Goal: Task Accomplishment & Management: Complete application form

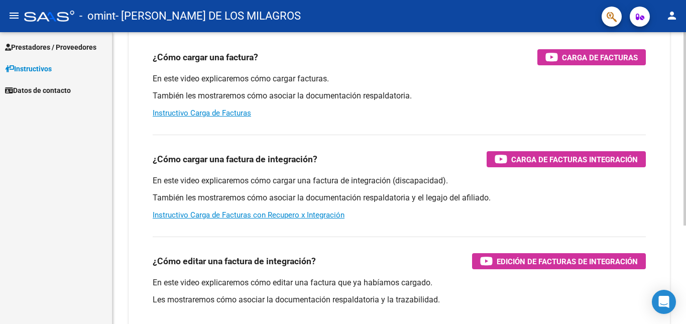
scroll to position [100, 0]
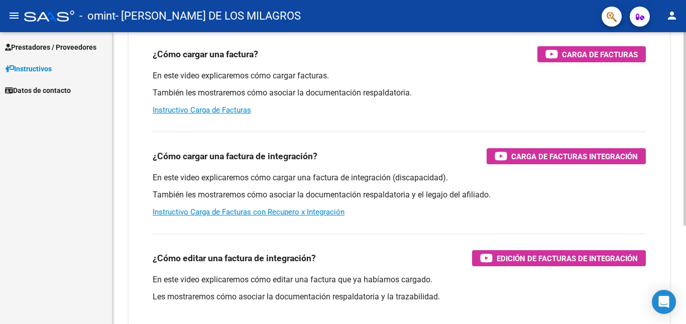
click at [685, 170] on div at bounding box center [684, 194] width 3 height 193
click at [288, 214] on link "Instructivo Carga de Facturas con Recupero x Integración" at bounding box center [249, 211] width 192 height 9
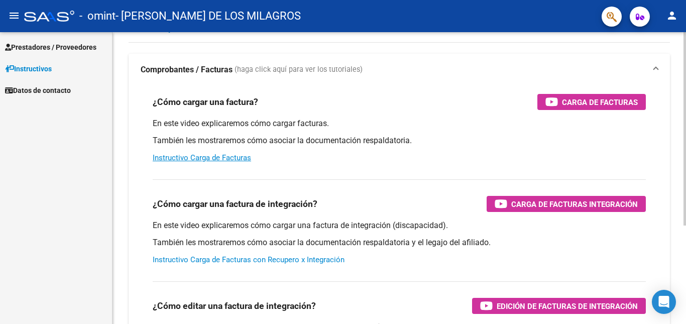
click at [677, 100] on div "Instructivos y Video Tutoriales SAAS Centro de Ayuda - Administración de O.S. C…" at bounding box center [400, 200] width 576 height 440
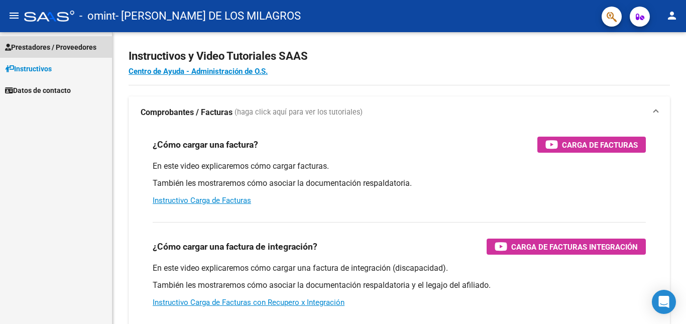
click at [41, 44] on span "Prestadores / Proveedores" at bounding box center [50, 47] width 91 height 11
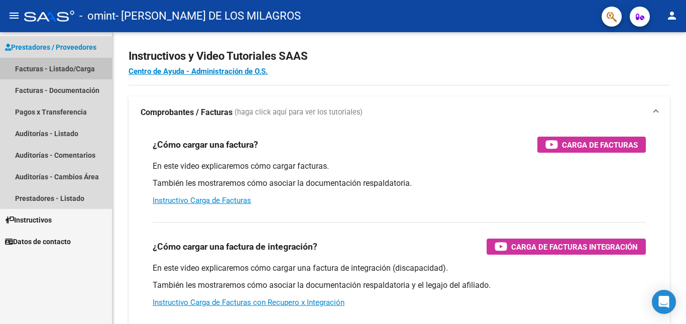
click at [51, 71] on link "Facturas - Listado/Carga" at bounding box center [56, 69] width 112 height 22
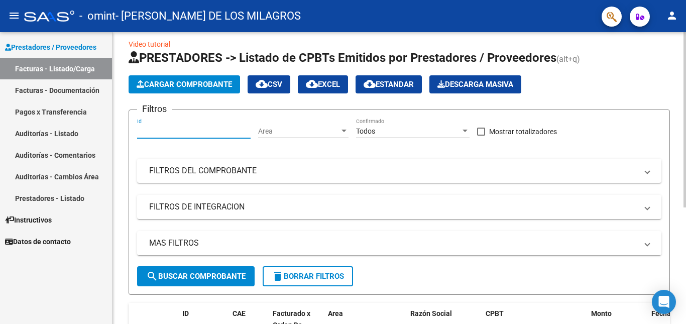
click at [162, 129] on input "Id" at bounding box center [193, 131] width 113 height 9
click at [121, 237] on div "Video tutorial PRESTADORES -> Listado de CPBTs Emitidos por Prestadores / Prove…" at bounding box center [398, 262] width 573 height 478
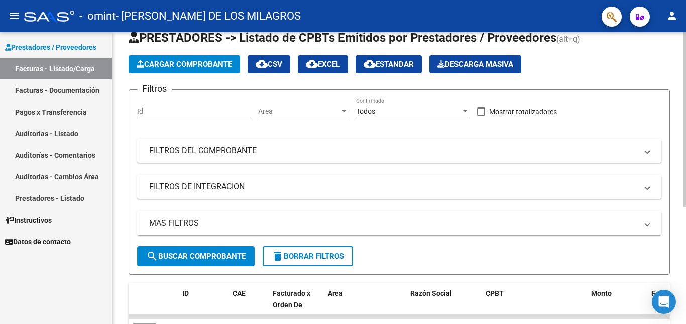
scroll to position [29, 0]
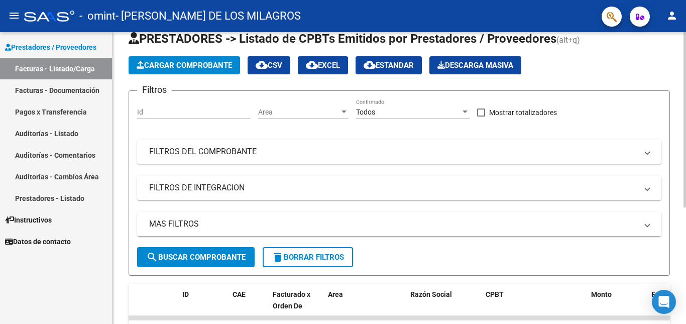
click at [685, 191] on div at bounding box center [684, 137] width 3 height 175
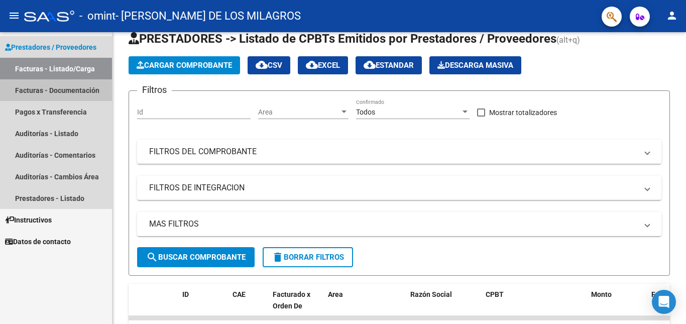
click at [64, 88] on link "Facturas - Documentación" at bounding box center [56, 90] width 112 height 22
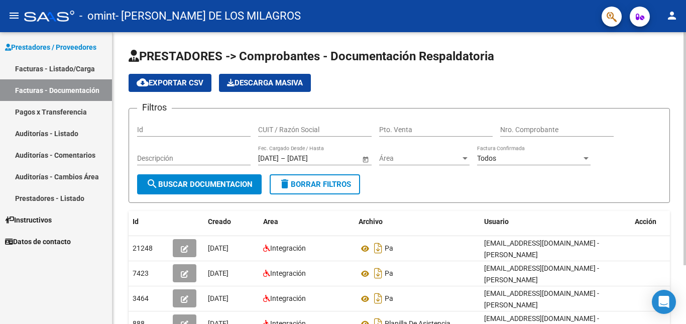
click at [685, 156] on div at bounding box center [684, 148] width 3 height 233
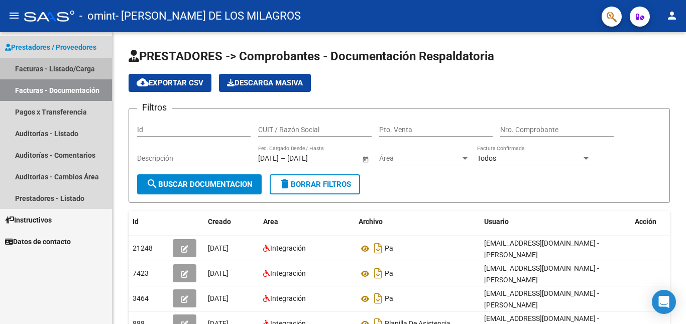
click at [83, 67] on link "Facturas - Listado/Carga" at bounding box center [56, 69] width 112 height 22
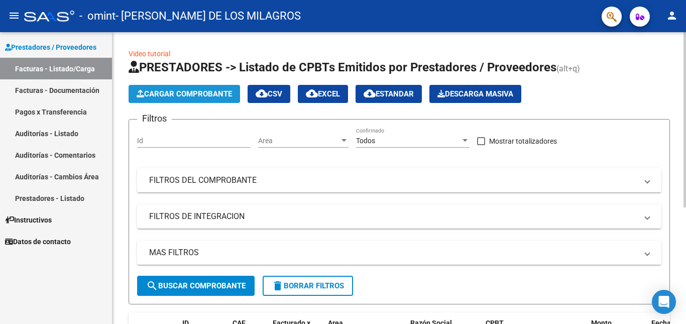
click at [179, 98] on button "Cargar Comprobante" at bounding box center [184, 94] width 111 height 18
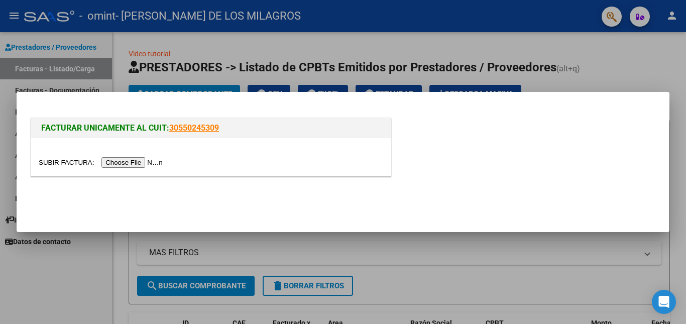
click at [144, 161] on input "file" at bounding box center [102, 162] width 127 height 11
click at [139, 162] on input "file" at bounding box center [102, 162] width 127 height 11
click at [124, 167] on input "file" at bounding box center [102, 162] width 127 height 11
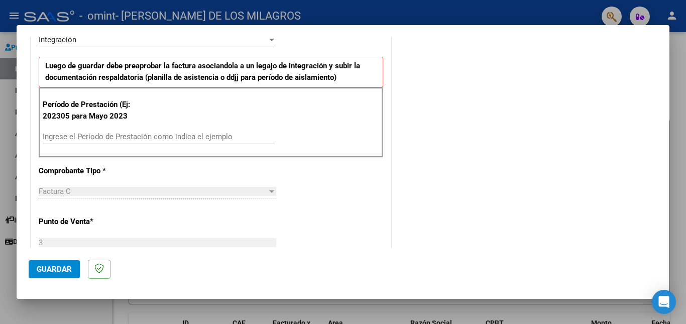
scroll to position [246, 0]
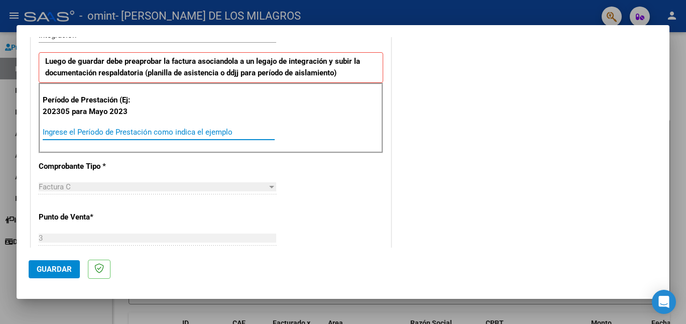
click at [82, 132] on input "Ingrese el Período de Prestación como indica el ejemplo" at bounding box center [159, 132] width 232 height 9
type input "202505"
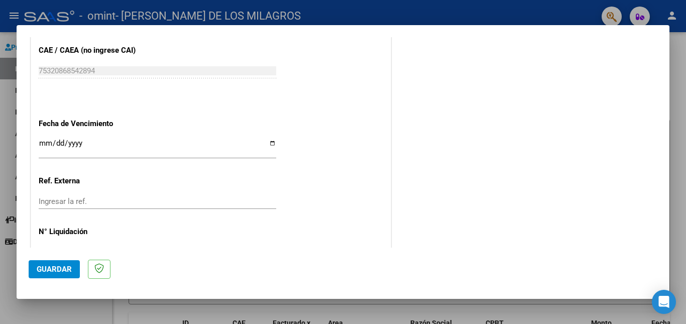
scroll to position [654, 0]
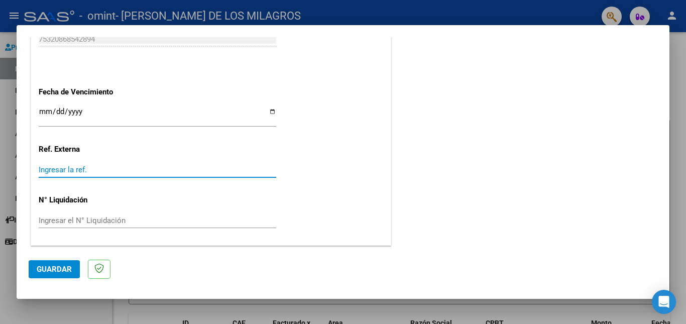
click at [74, 170] on input "Ingresar la ref." at bounding box center [158, 169] width 238 height 9
click at [44, 110] on input "Ingresar la fecha" at bounding box center [158, 115] width 238 height 16
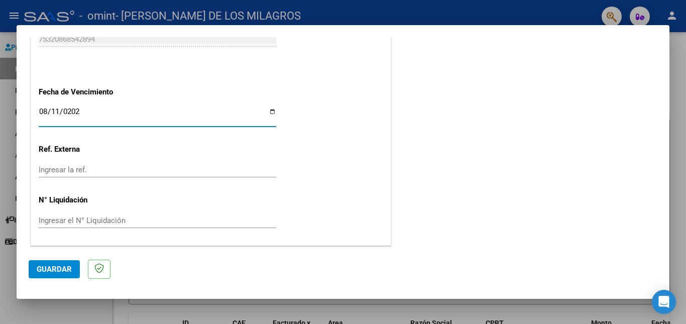
type input "[DATE]"
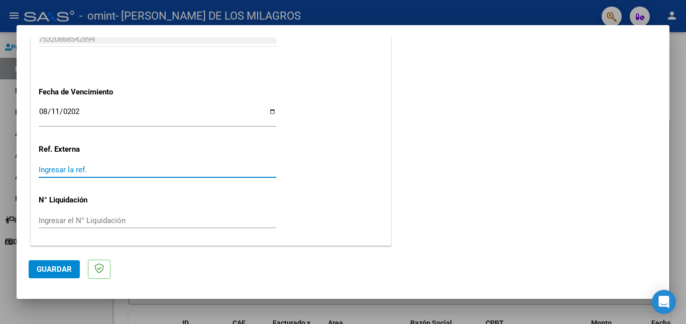
click at [55, 173] on input "Ingresar la ref." at bounding box center [158, 169] width 238 height 9
click at [96, 167] on input "Ingresar la ref." at bounding box center [158, 169] width 238 height 9
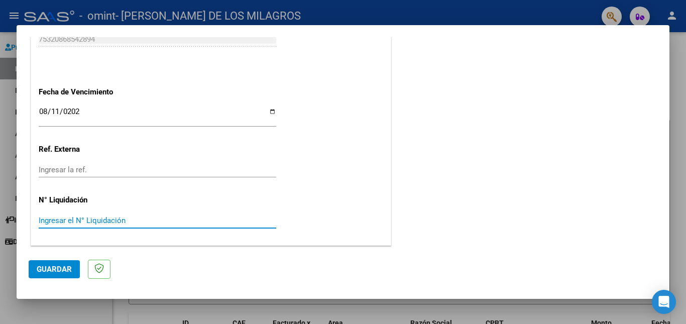
click at [82, 217] on input "Ingresar el N° Liquidación" at bounding box center [158, 220] width 238 height 9
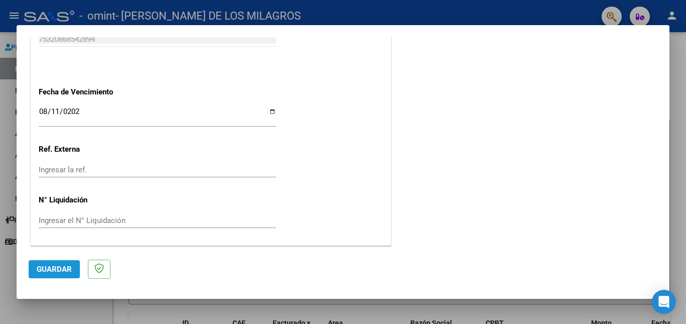
click at [44, 267] on span "Guardar" at bounding box center [54, 269] width 35 height 9
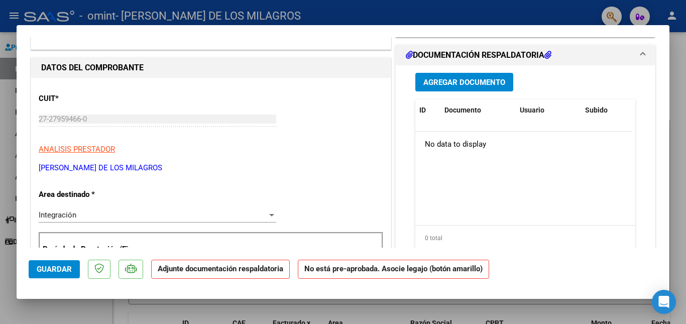
scroll to position [109, 0]
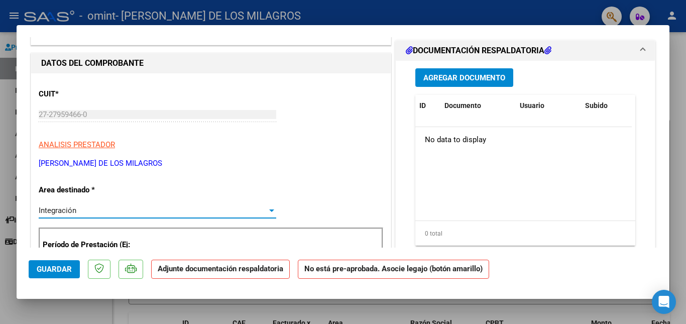
click at [269, 211] on div at bounding box center [271, 210] width 5 height 3
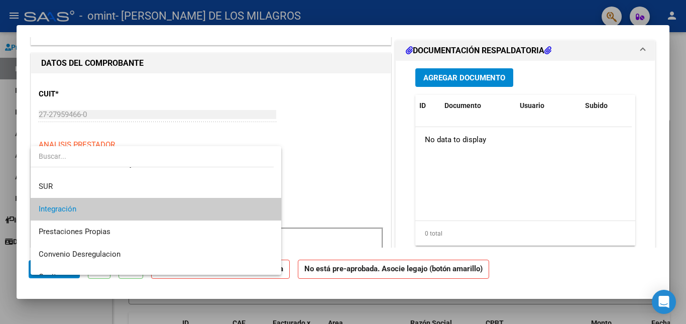
scroll to position [38, 0]
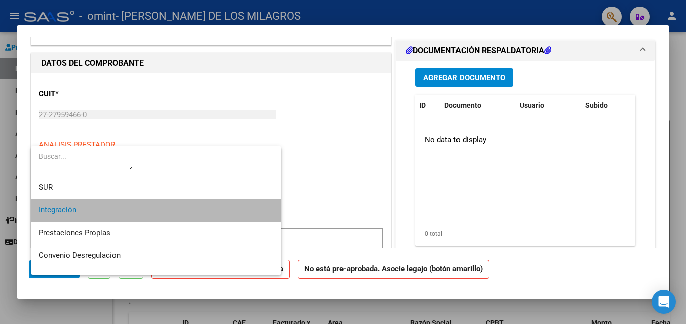
click at [194, 203] on span "Integración" at bounding box center [156, 210] width 235 height 23
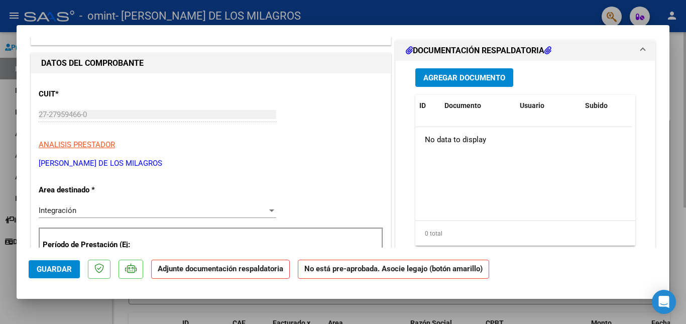
drag, startPoint x: 669, startPoint y: 98, endPoint x: 678, endPoint y: 126, distance: 28.9
click at [678, 126] on div at bounding box center [343, 162] width 686 height 324
type input "$ 0,00"
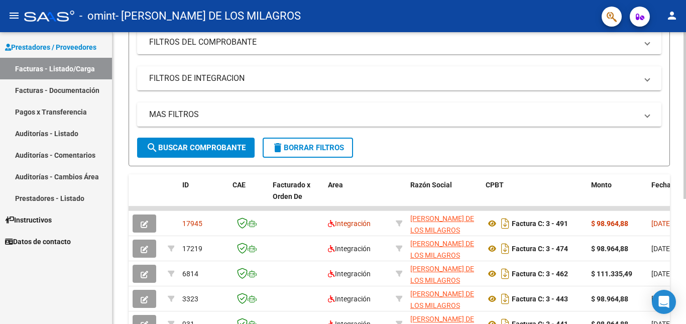
scroll to position [139, 0]
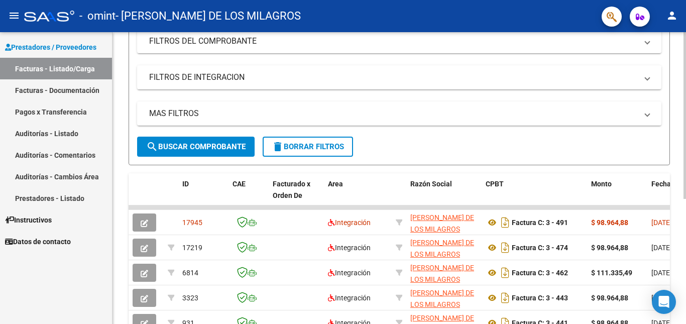
click at [682, 273] on div "Video tutorial PRESTADORES -> Listado de CPBTs Emitidos por Prestadores / Prove…" at bounding box center [400, 144] width 576 height 503
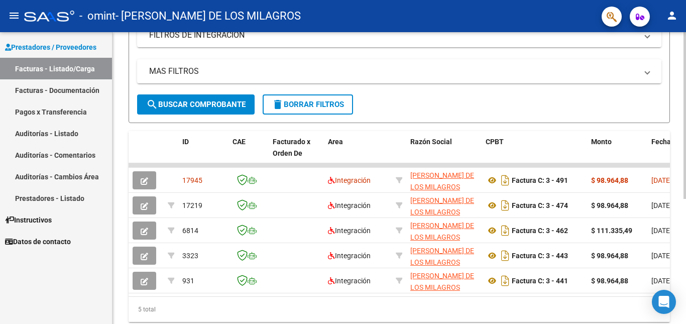
scroll to position [188, 0]
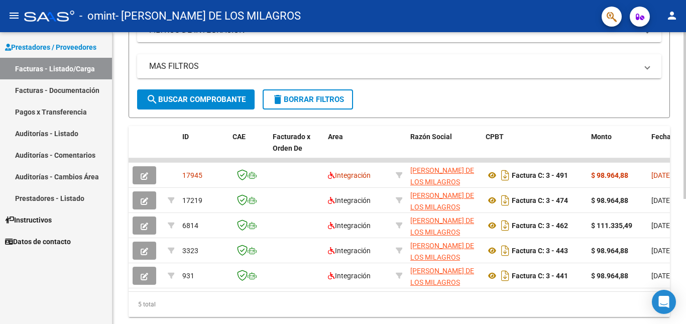
click at [685, 298] on div at bounding box center [684, 226] width 3 height 167
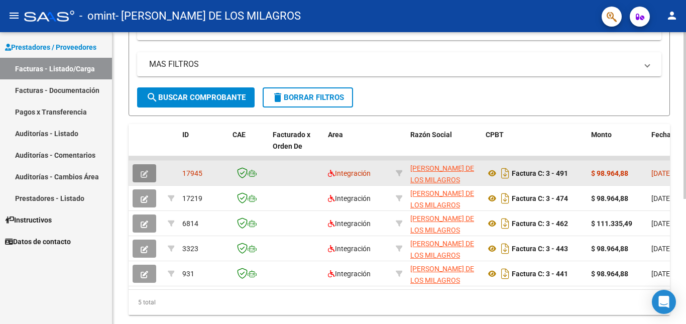
click at [144, 175] on icon "button" at bounding box center [145, 174] width 8 height 8
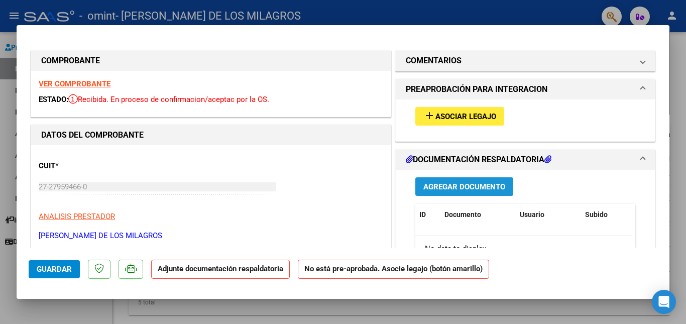
click at [448, 188] on span "Agregar Documento" at bounding box center [464, 186] width 82 height 9
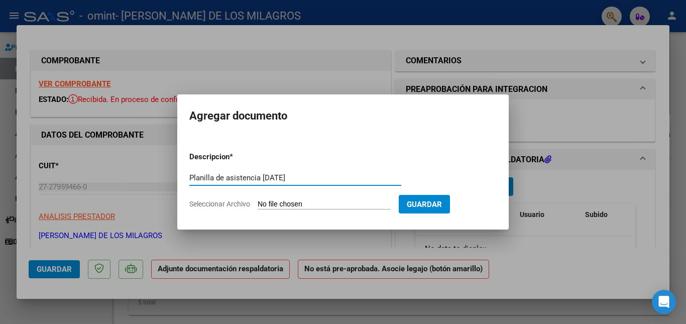
type input "Planilla de asistencia [DATE]"
click at [342, 202] on input "Seleccionar Archivo" at bounding box center [324, 205] width 133 height 10
type input "C:\fakepath\Asist. [PERSON_NAME][DATE].pdf"
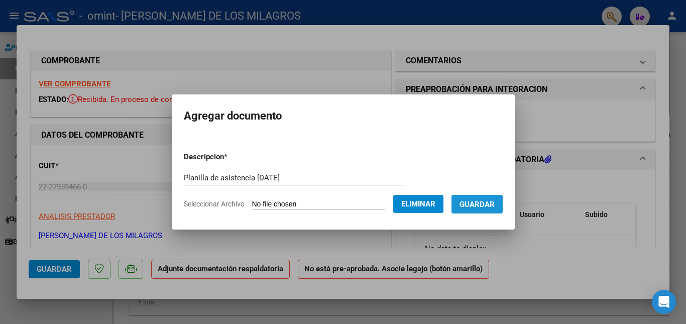
click at [495, 206] on span "Guardar" at bounding box center [476, 204] width 35 height 9
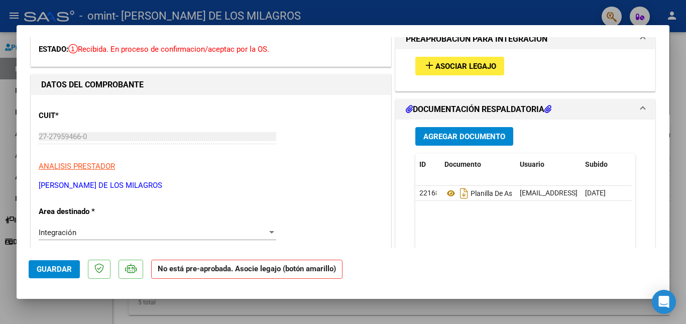
scroll to position [30, 0]
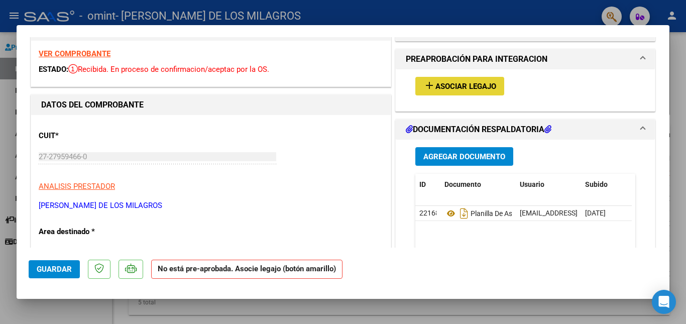
click at [479, 89] on span "Asociar Legajo" at bounding box center [465, 86] width 61 height 9
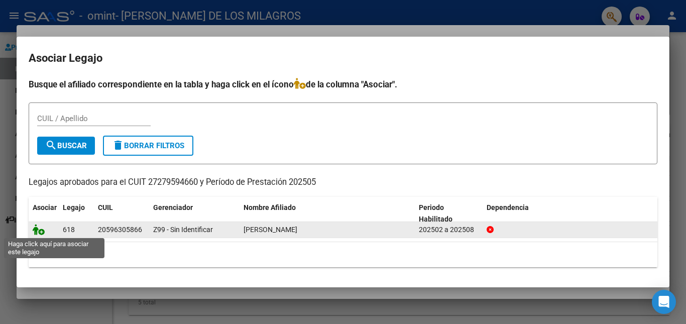
click at [41, 229] on icon at bounding box center [39, 229] width 12 height 11
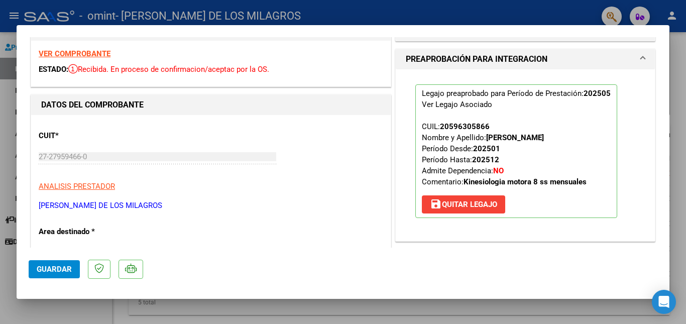
click at [78, 234] on p "Area destinado *" at bounding box center [90, 232] width 103 height 12
click at [89, 230] on p "Area destinado *" at bounding box center [90, 232] width 103 height 12
click at [60, 272] on span "Guardar" at bounding box center [54, 269] width 35 height 9
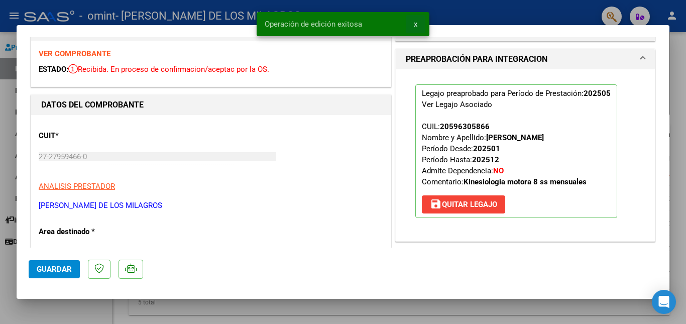
click at [416, 23] on span "x" at bounding box center [416, 24] width 4 height 9
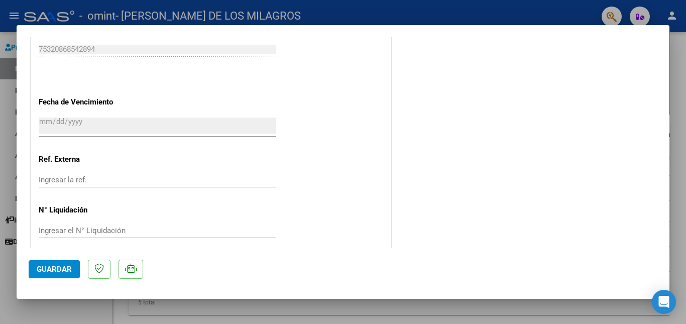
scroll to position [651, 0]
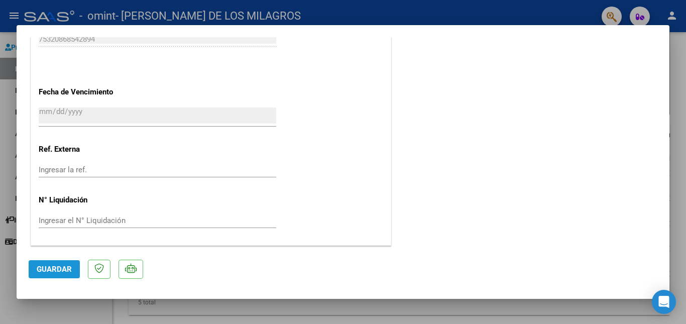
click at [56, 270] on span "Guardar" at bounding box center [54, 269] width 35 height 9
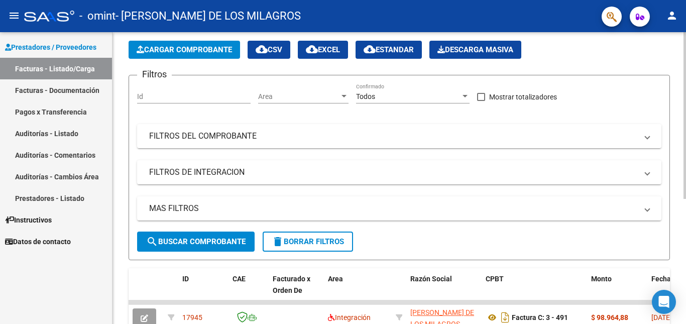
scroll to position [27, 0]
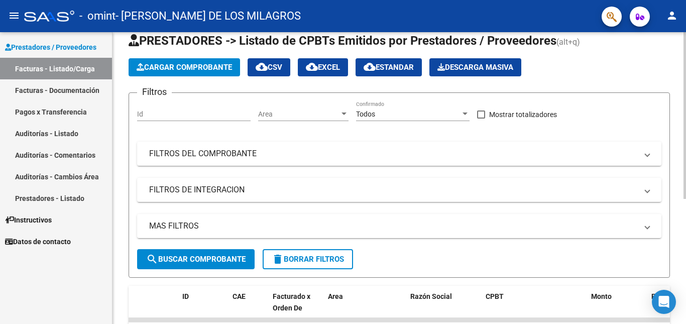
click at [679, 70] on div "Video tutorial PRESTADORES -> Listado de CPBTs Emitidos por Prestadores / Prove…" at bounding box center [400, 257] width 576 height 503
click at [214, 67] on span "Cargar Comprobante" at bounding box center [184, 67] width 95 height 9
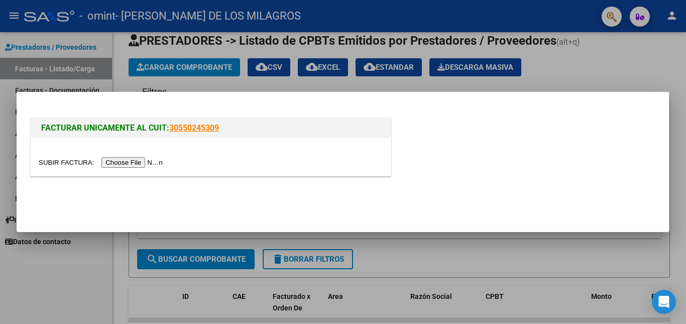
click at [127, 167] on input "file" at bounding box center [102, 162] width 127 height 11
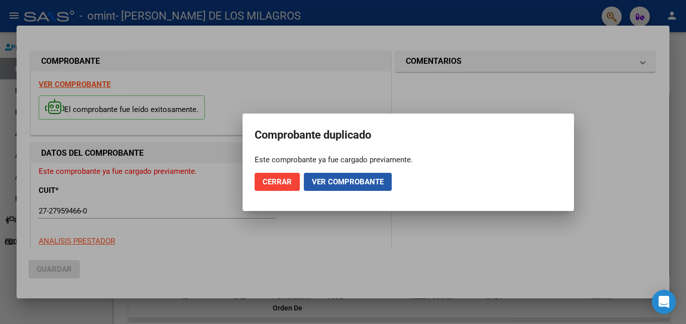
click at [336, 184] on span "Ver comprobante" at bounding box center [348, 181] width 72 height 9
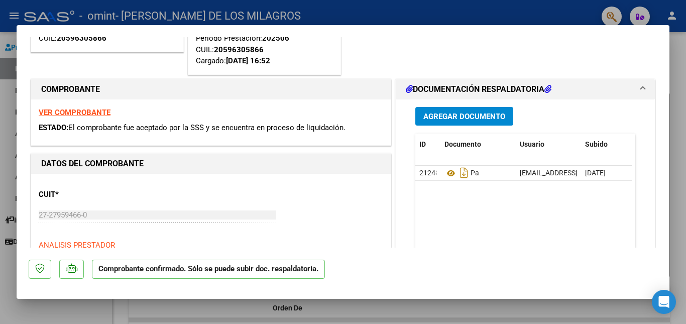
scroll to position [111, 0]
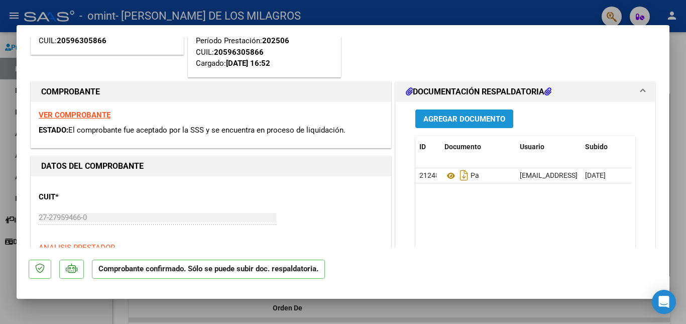
click at [487, 120] on span "Agregar Documento" at bounding box center [464, 118] width 82 height 9
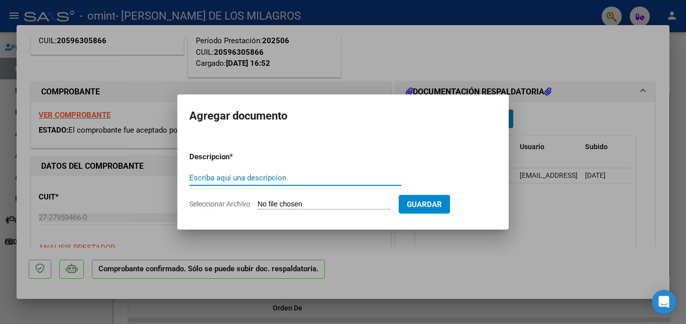
click at [280, 180] on input "Escriba aquí una descripcion" at bounding box center [295, 177] width 212 height 9
type input "a"
type input "Planilla asist. [DATE]"
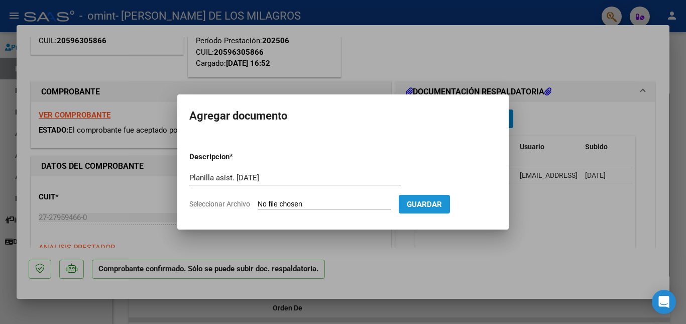
click at [442, 205] on span "Guardar" at bounding box center [424, 204] width 35 height 9
click at [274, 205] on input "Seleccionar Archivo" at bounding box center [324, 205] width 133 height 10
click at [297, 202] on input "Seleccionar Archivo" at bounding box center [324, 205] width 133 height 10
type input "C:\fakepath\Asizst. [PERSON_NAME][DATE].pdf"
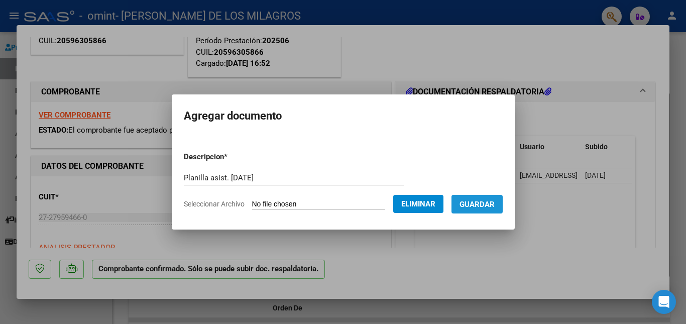
click at [495, 206] on span "Guardar" at bounding box center [476, 204] width 35 height 9
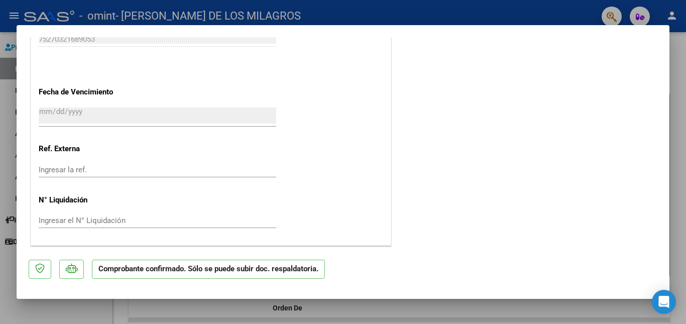
scroll to position [0, 0]
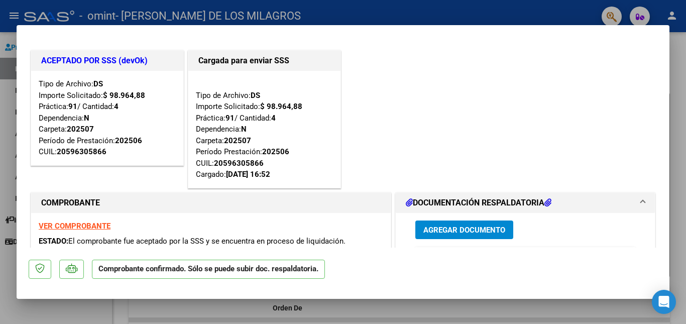
type input "$ 0,00"
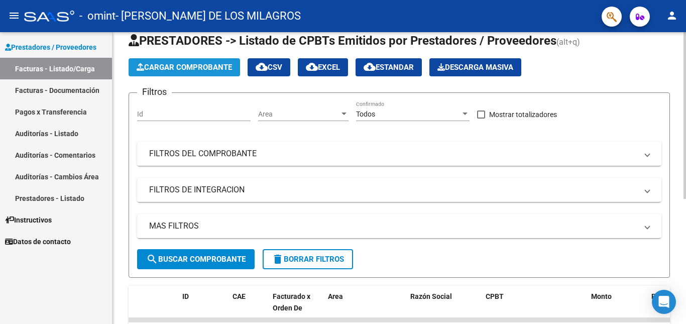
click at [232, 68] on span "Cargar Comprobante" at bounding box center [184, 67] width 95 height 9
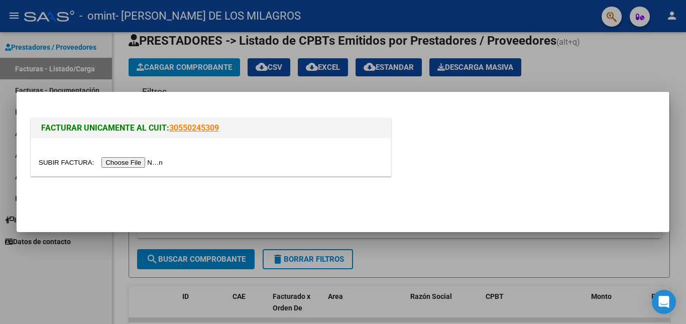
click at [140, 165] on input "file" at bounding box center [102, 162] width 127 height 11
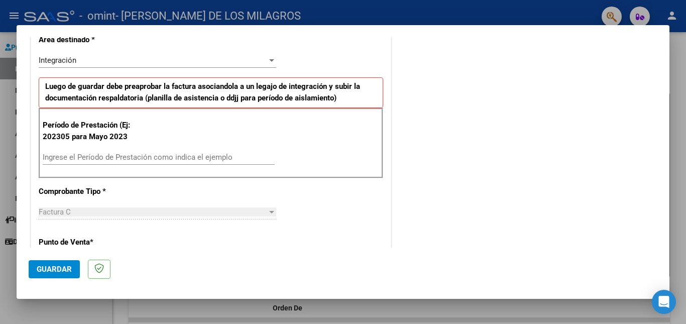
scroll to position [225, 0]
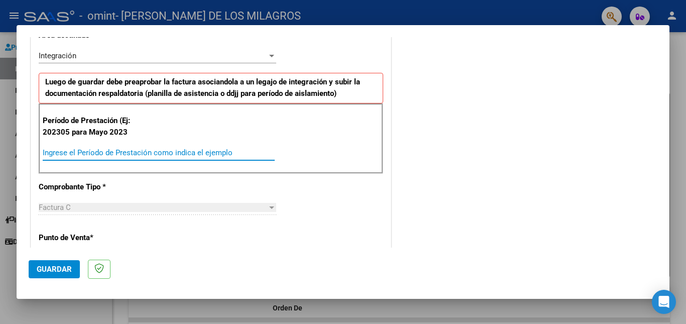
click at [167, 154] on input "Ingrese el Período de Prestación como indica el ejemplo" at bounding box center [159, 152] width 232 height 9
type input "202507"
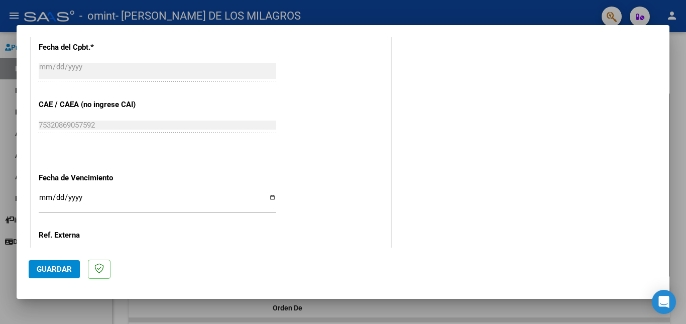
scroll to position [573, 0]
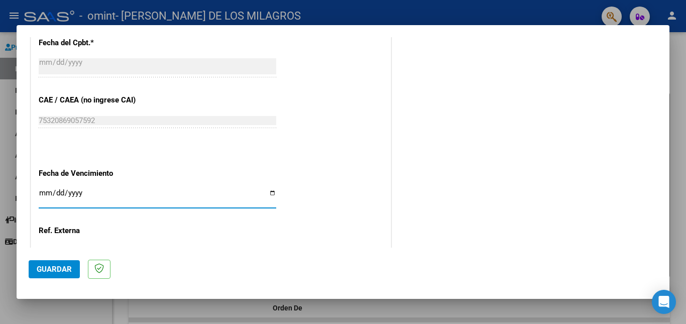
click at [42, 193] on input "Ingresar la fecha" at bounding box center [158, 197] width 238 height 16
type input "[DATE]"
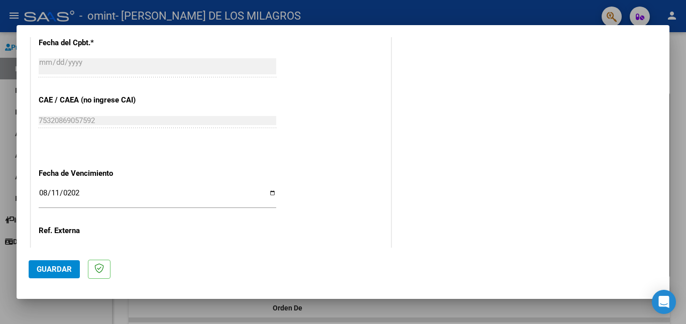
scroll to position [654, 0]
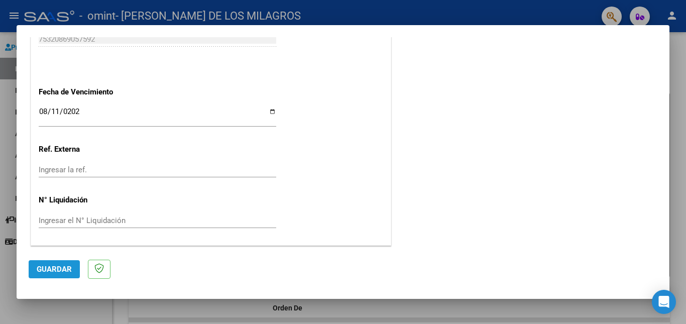
click at [43, 268] on span "Guardar" at bounding box center [54, 269] width 35 height 9
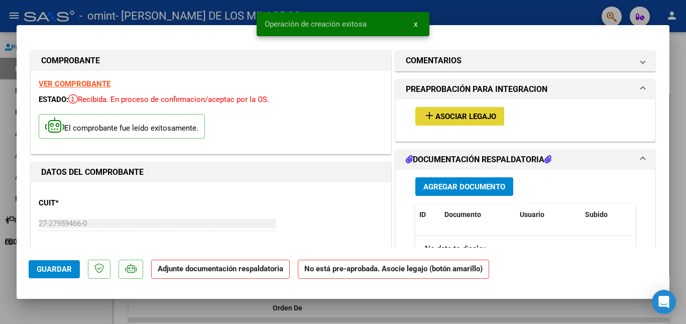
click at [460, 122] on button "add Asociar Legajo" at bounding box center [459, 116] width 89 height 19
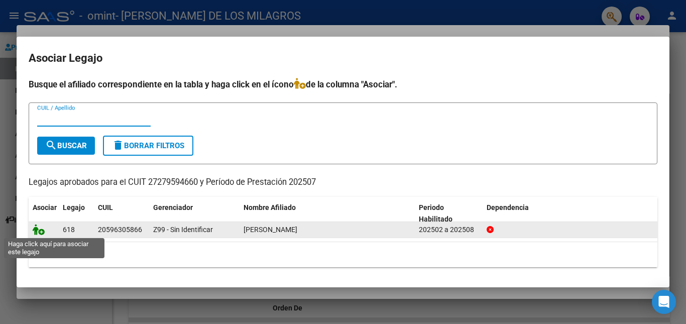
click at [38, 232] on icon at bounding box center [39, 229] width 12 height 11
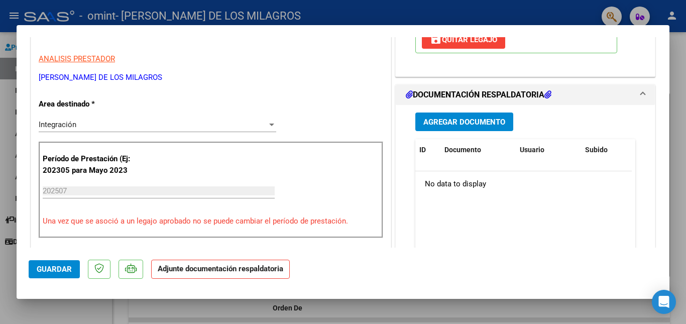
scroll to position [223, 0]
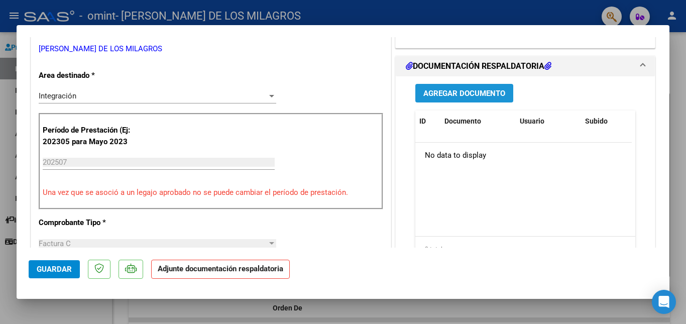
click at [461, 99] on button "Agregar Documento" at bounding box center [464, 93] width 98 height 19
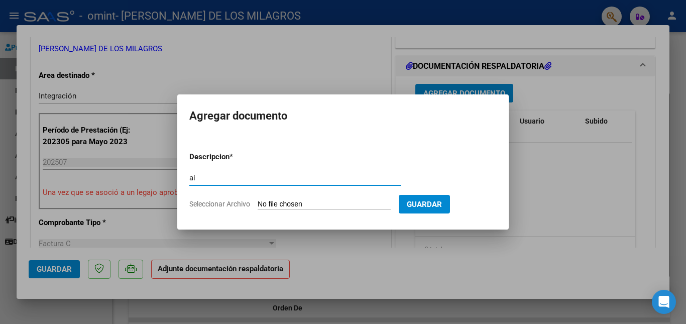
type input "a"
type input "Asist. [DATE]"
click at [346, 203] on input "Seleccionar Archivo" at bounding box center [324, 205] width 133 height 10
type input "C:\fakepath\Asist. [PERSON_NAME][DATE].pdf"
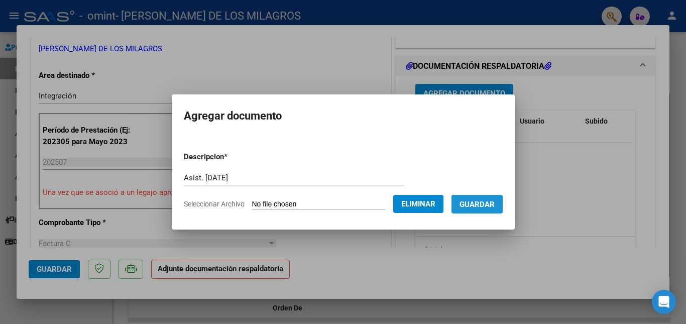
click at [493, 206] on span "Guardar" at bounding box center [476, 204] width 35 height 9
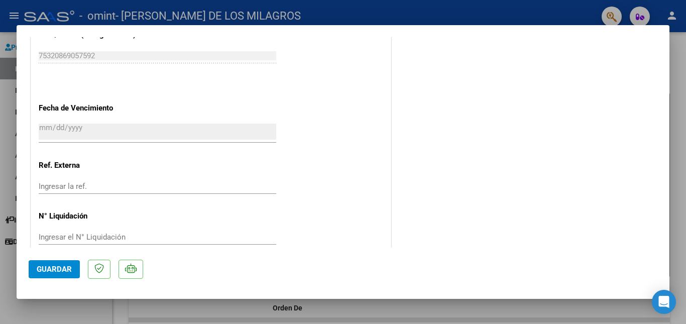
scroll to position [688, 0]
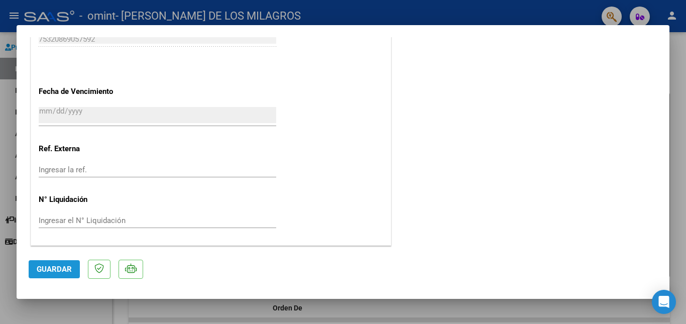
click at [53, 270] on span "Guardar" at bounding box center [54, 269] width 35 height 9
click at [417, 24] on div at bounding box center [343, 162] width 686 height 324
type input "$ 0,00"
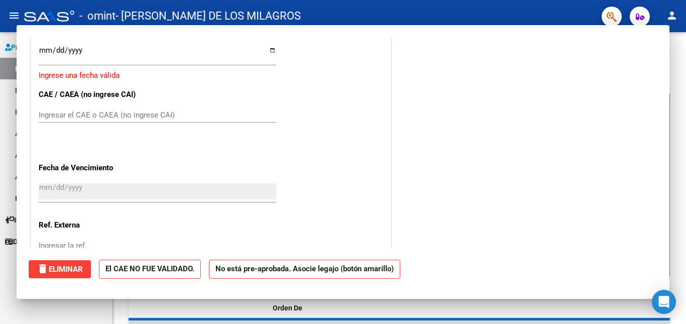
scroll to position [765, 0]
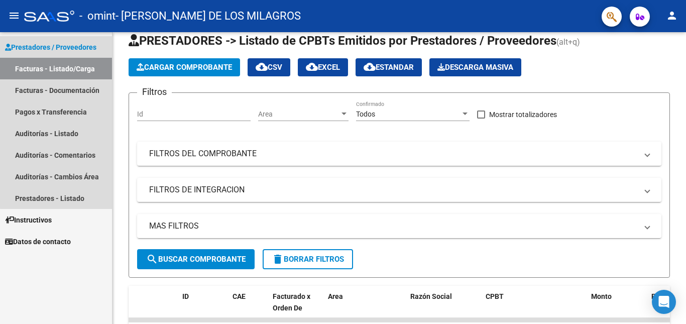
click at [89, 69] on link "Facturas - Listado/Carga" at bounding box center [56, 69] width 112 height 22
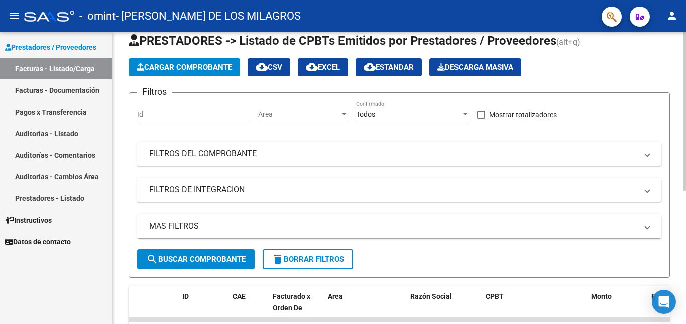
drag, startPoint x: 683, startPoint y: 194, endPoint x: 685, endPoint y: 186, distance: 8.4
click at [685, 186] on div "Video tutorial PRESTADORES -> Listado de CPBTs Emitidos por Prestadores / Prove…" at bounding box center [400, 270] width 576 height 528
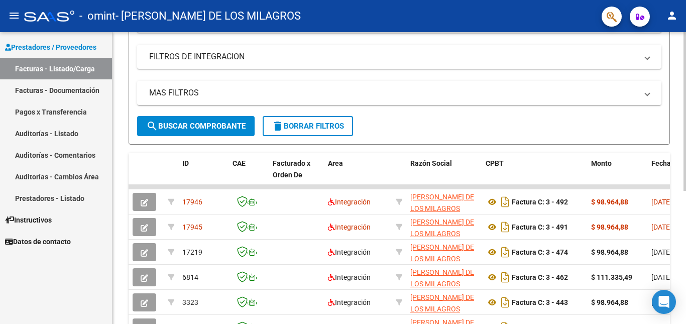
scroll to position [162, 0]
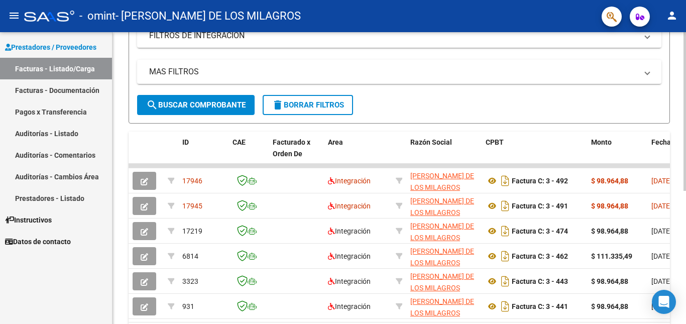
click at [685, 269] on div at bounding box center [684, 213] width 3 height 159
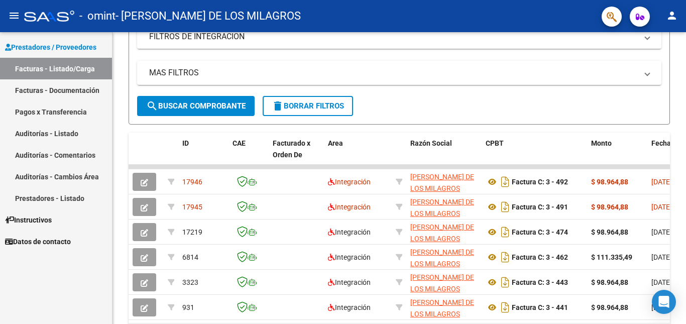
click at [54, 296] on div "Prestadores / Proveedores Facturas - Listado/Carga Facturas - Documentación Pag…" at bounding box center [56, 178] width 112 height 292
